Goal: Browse casually: Explore the website without a specific task or goal

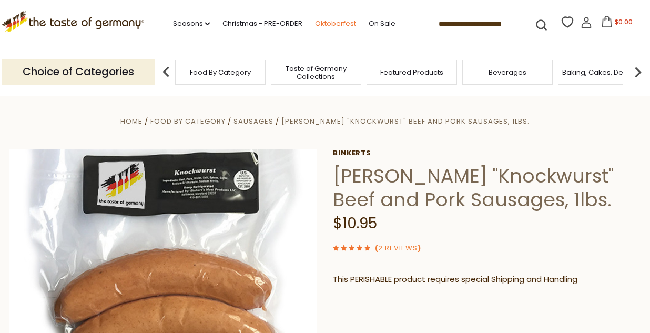
click at [315, 18] on link "Oktoberfest" at bounding box center [335, 24] width 41 height 12
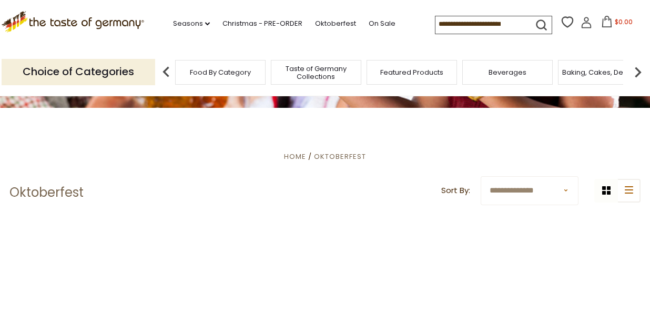
scroll to position [156, 0]
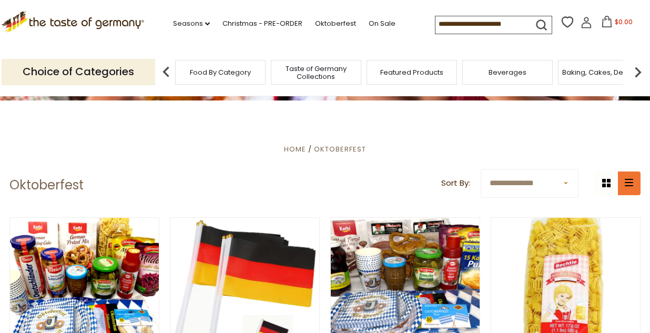
click at [631, 180] on icon "list icon" at bounding box center [628, 182] width 8 height 7
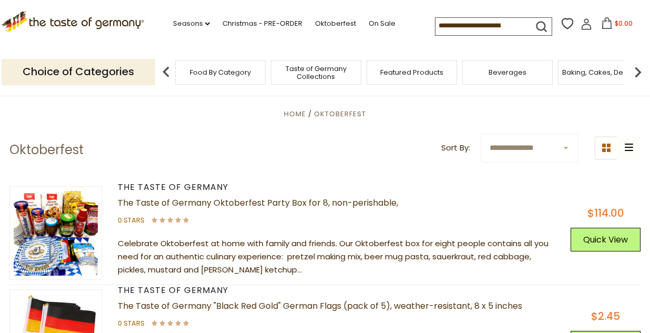
scroll to position [191, 0]
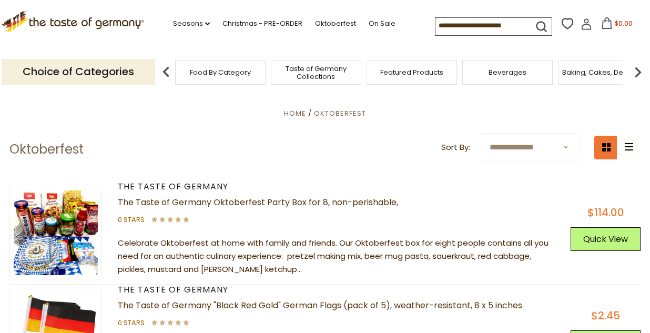
click at [608, 143] on icon at bounding box center [606, 147] width 8 height 8
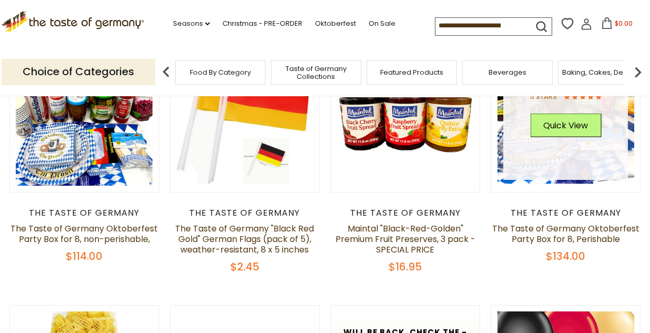
scroll to position [331, 0]
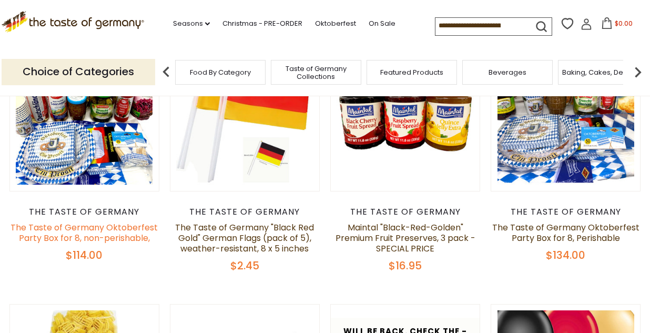
click at [53, 228] on link "The Taste of Germany Oktoberfest Party Box for 8, non-perishable," at bounding box center [84, 232] width 147 height 23
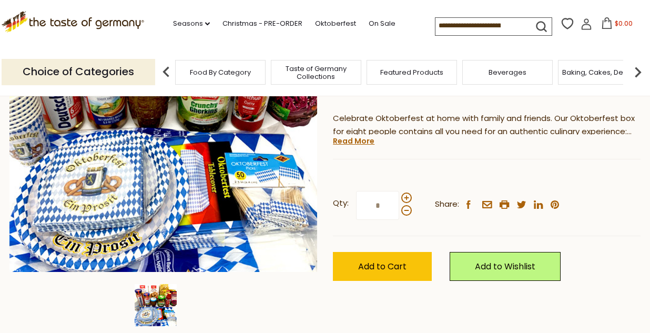
scroll to position [217, 0]
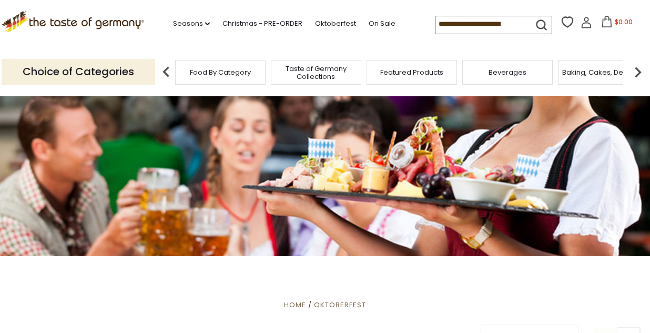
click at [442, 26] on input at bounding box center [479, 23] width 89 height 15
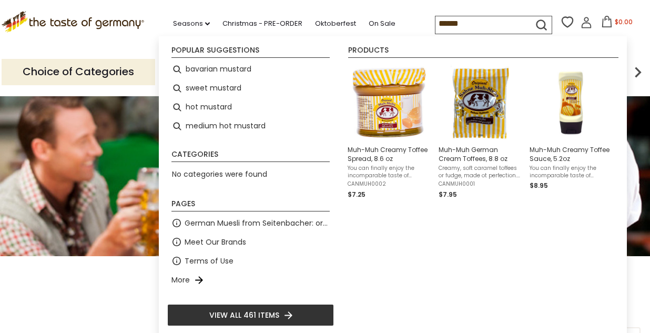
type input "*******"
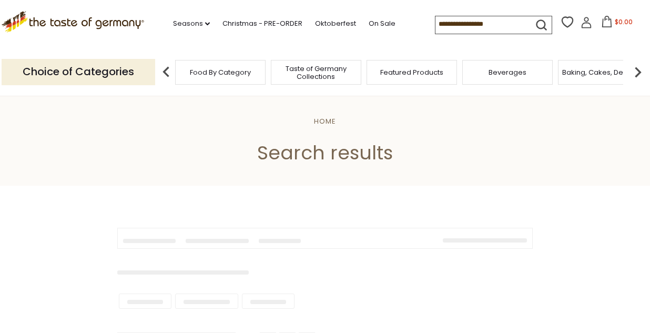
type input "*******"
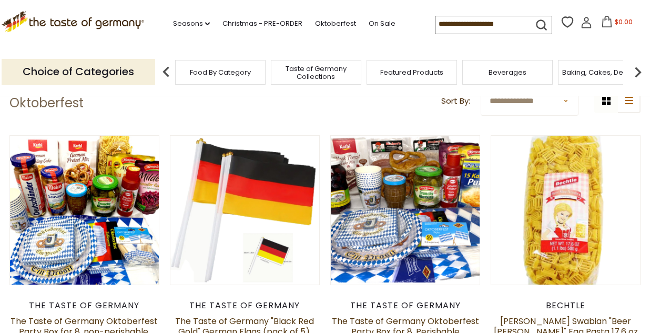
scroll to position [239, 0]
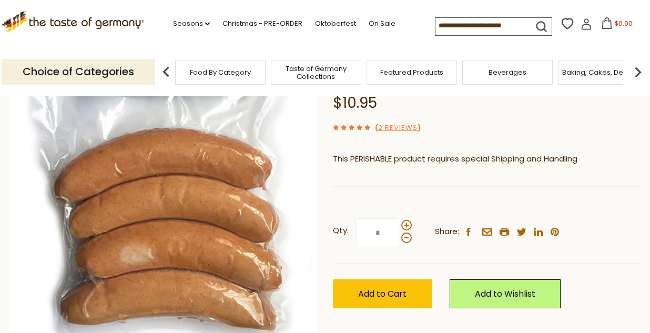
scroll to position [122, 0]
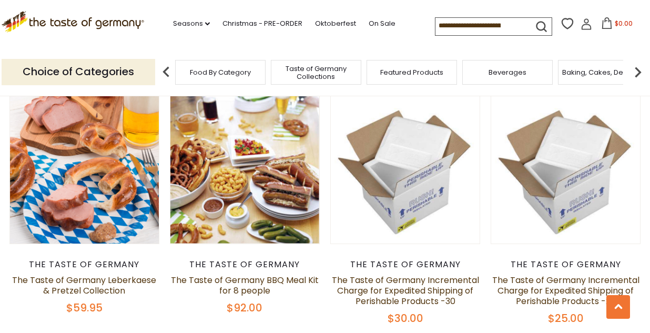
scroll to position [631, 0]
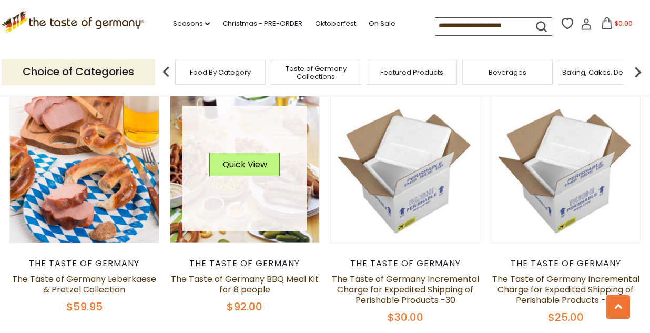
click at [260, 188] on link at bounding box center [244, 168] width 125 height 125
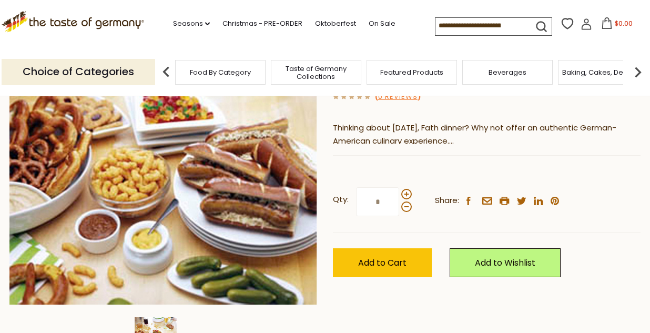
scroll to position [153, 0]
